Goal: Obtain resource: Download file/media

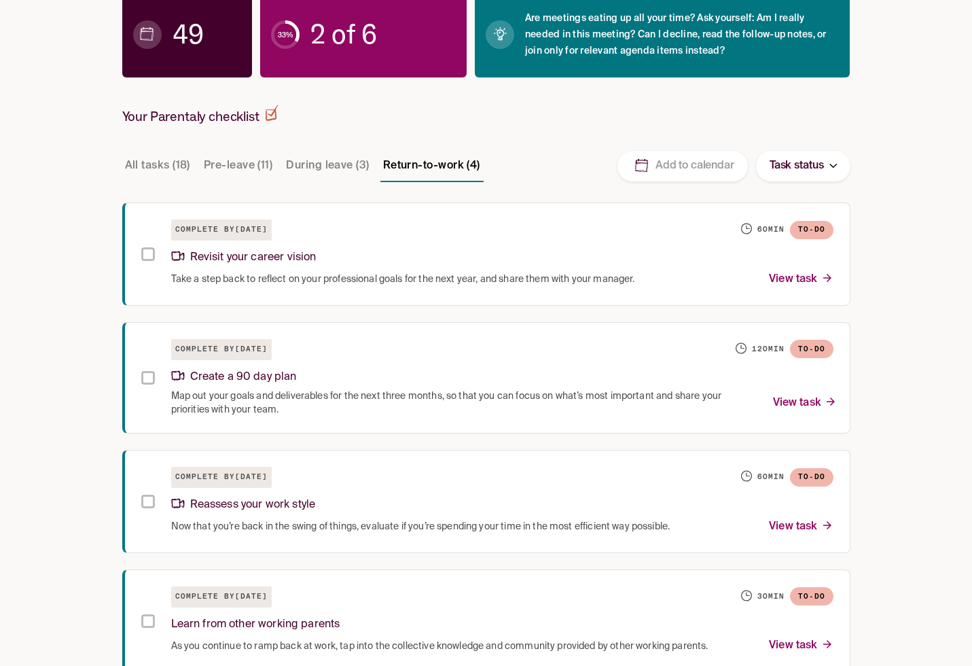
scroll to position [272, 0]
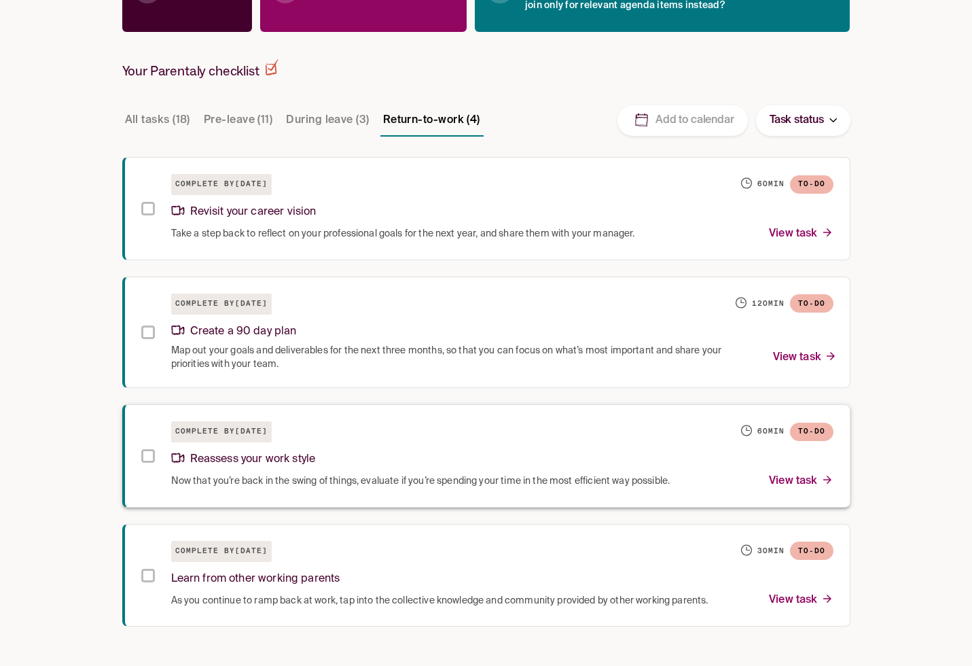
click at [793, 474] on p "View task" at bounding box center [801, 481] width 64 height 18
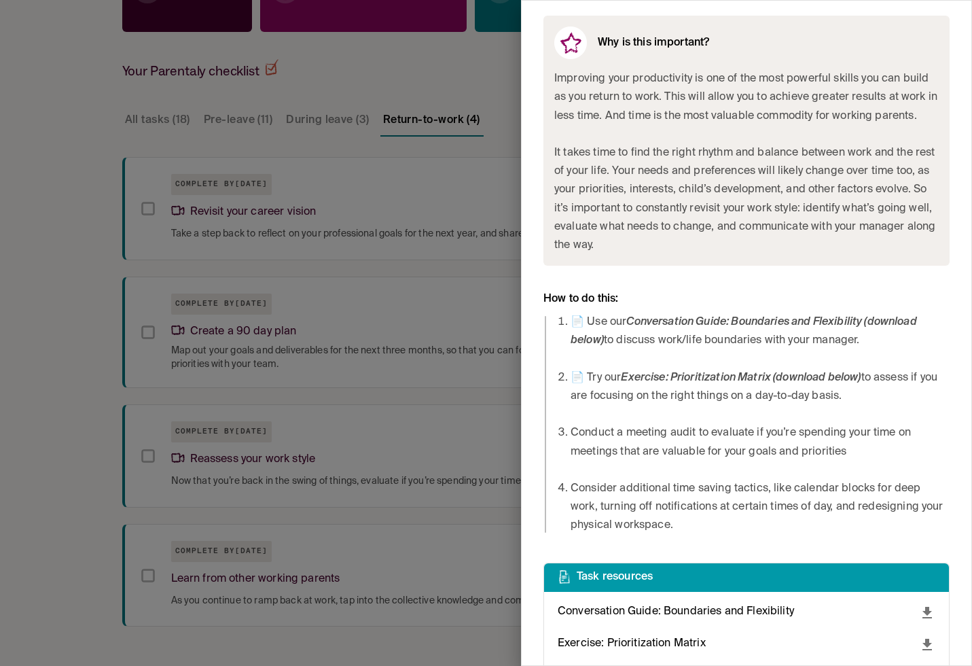
scroll to position [527, 0]
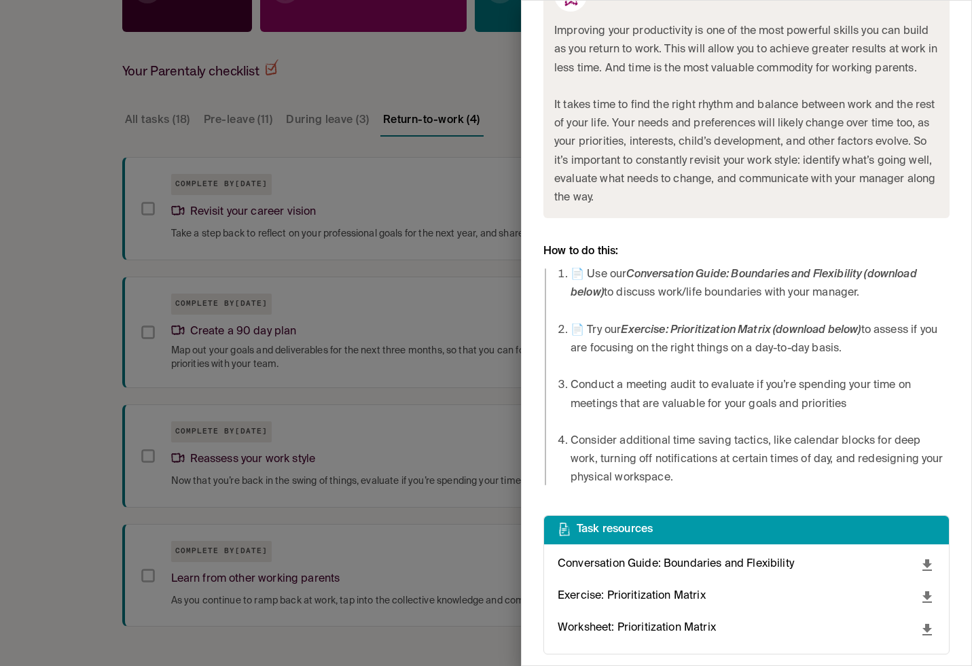
click at [924, 561] on icon "download" at bounding box center [927, 565] width 16 height 16
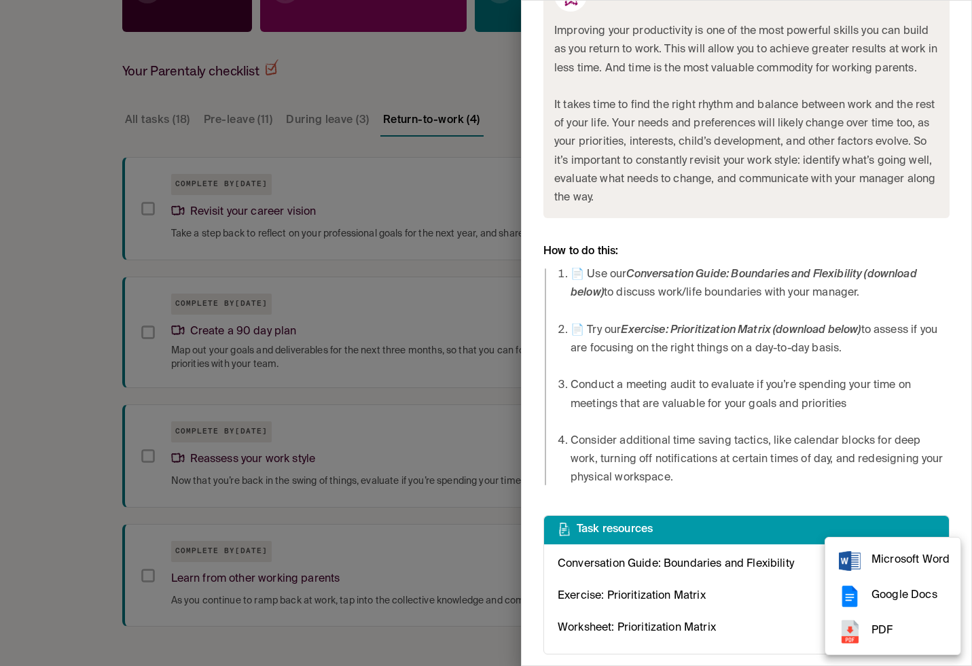
click at [887, 626] on span "PDF" at bounding box center [911, 631] width 78 height 18
